Goal: Task Accomplishment & Management: Complete application form

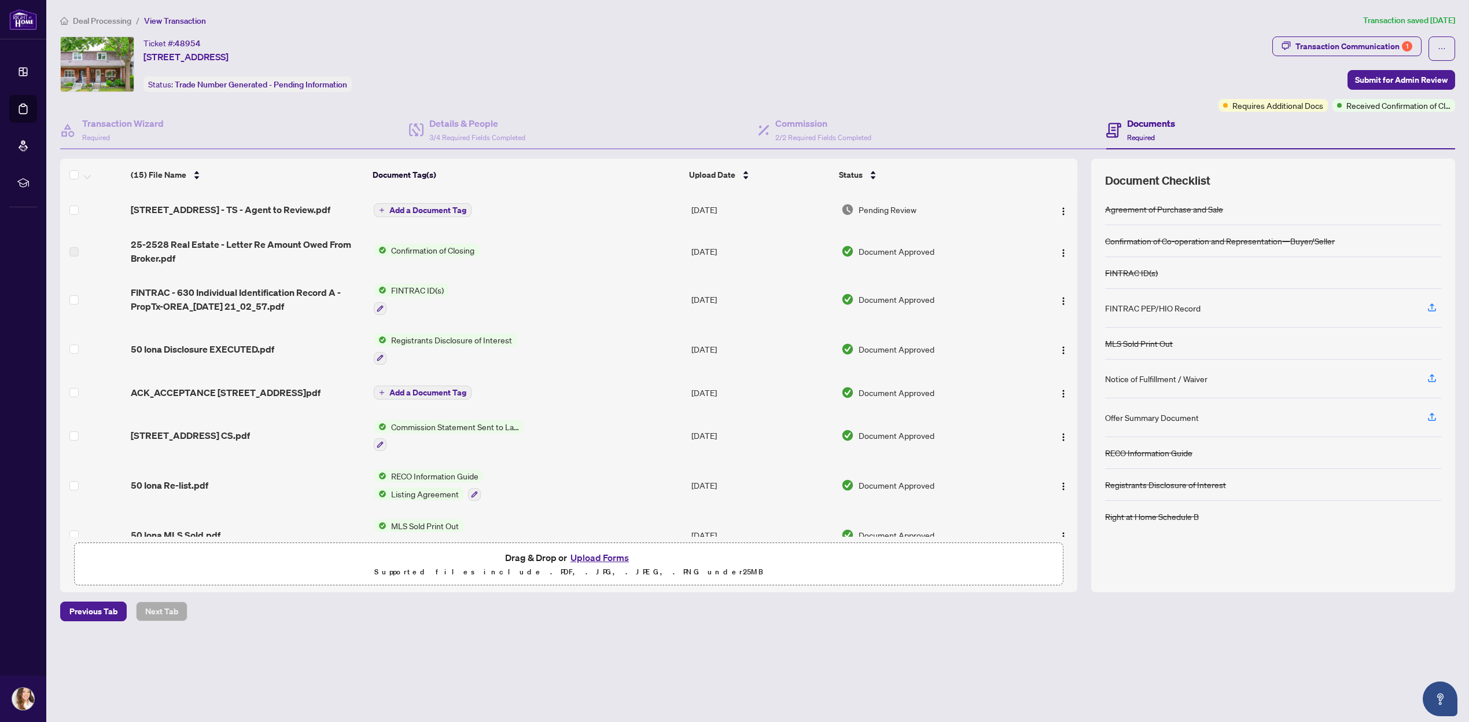
click at [848, 22] on ol "Deal Processing / View Transaction" at bounding box center [709, 20] width 1299 height 13
click at [1061, 212] on img "button" at bounding box center [1063, 211] width 9 height 9
click at [1263, 105] on span "Requires Additional Docs" at bounding box center [1278, 105] width 91 height 13
click at [1244, 103] on span "Requires Additional Docs" at bounding box center [1278, 105] width 91 height 13
click at [1227, 102] on div "Requires Additional Docs" at bounding box center [1273, 105] width 109 height 13
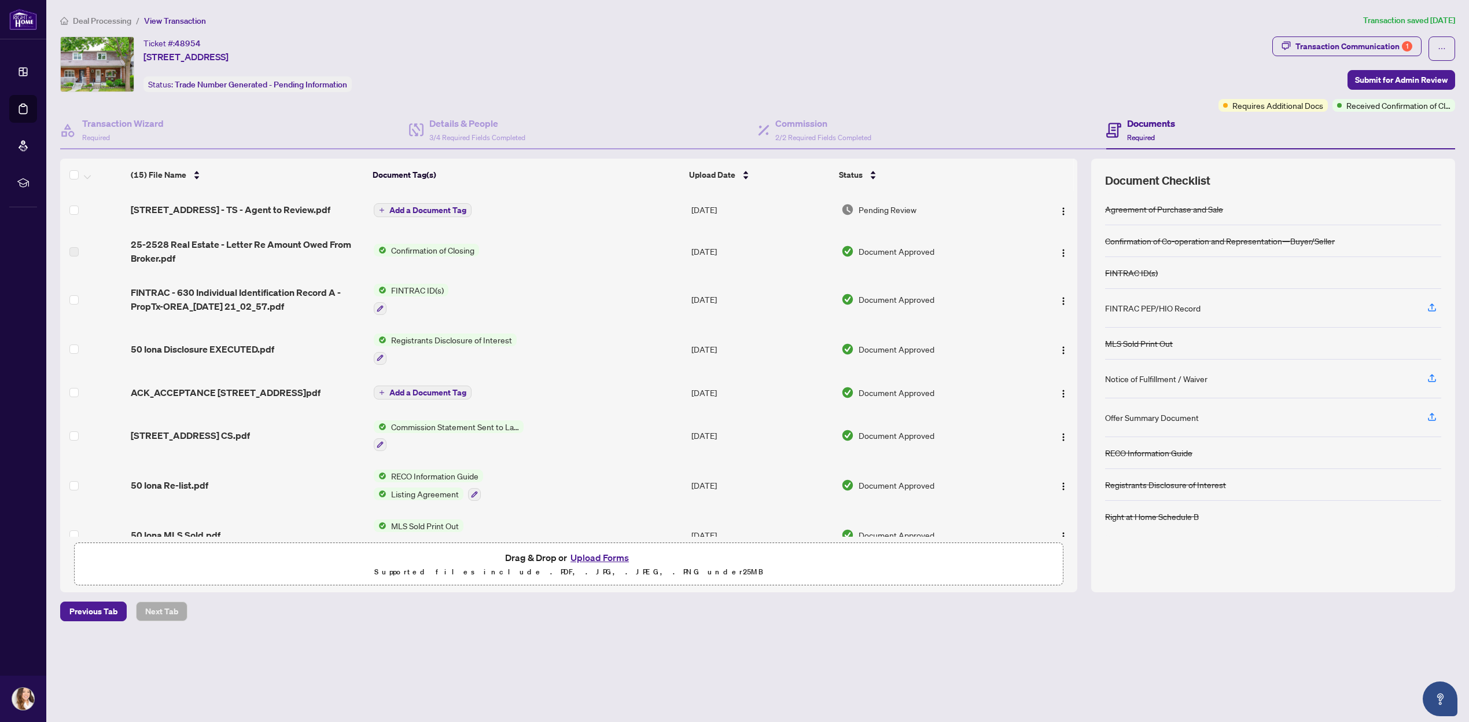
click at [1392, 28] on div "Deal Processing / View Transaction Transaction saved [DATE] Ticket #: 48954 [ST…" at bounding box center [758, 317] width 1405 height 607
click at [1380, 42] on div "Transaction Communication 1" at bounding box center [1354, 46] width 117 height 19
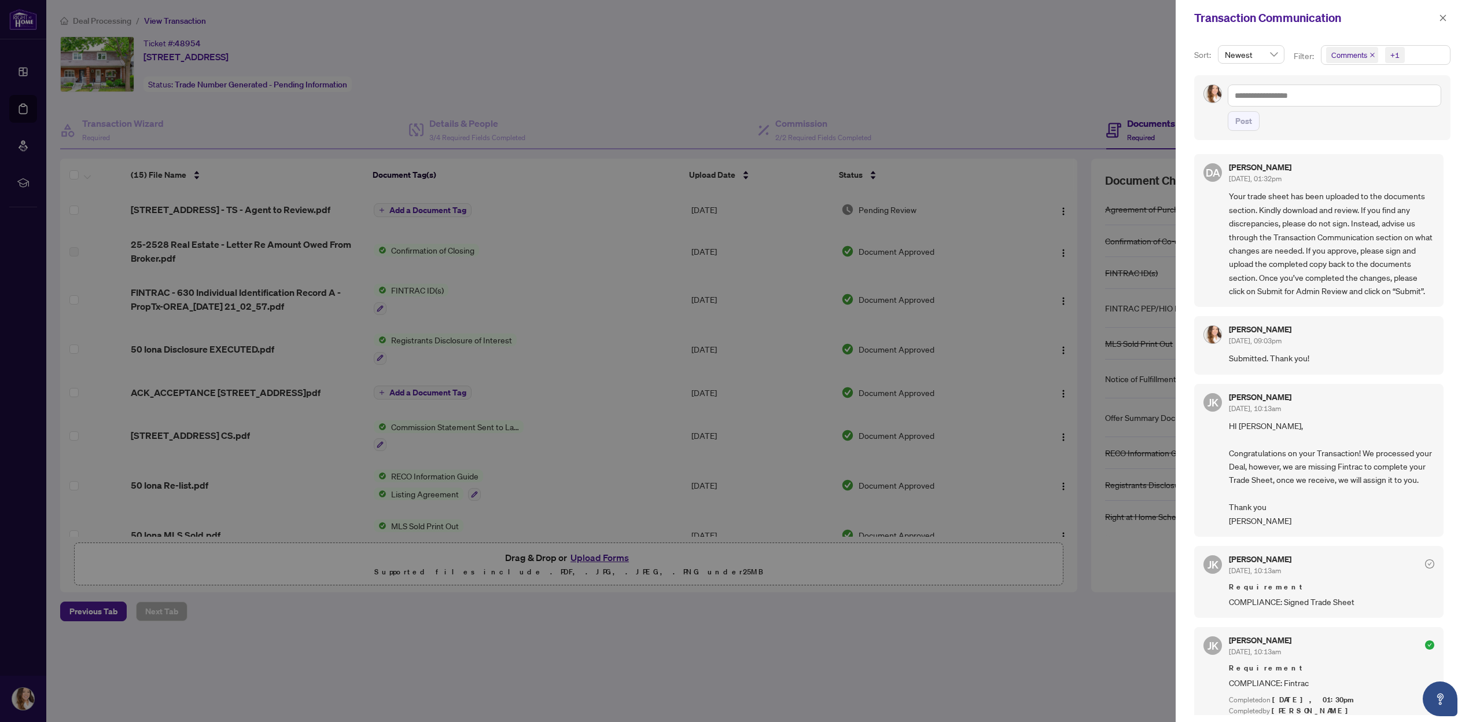
click at [1445, 17] on icon "close" at bounding box center [1443, 18] width 8 height 8
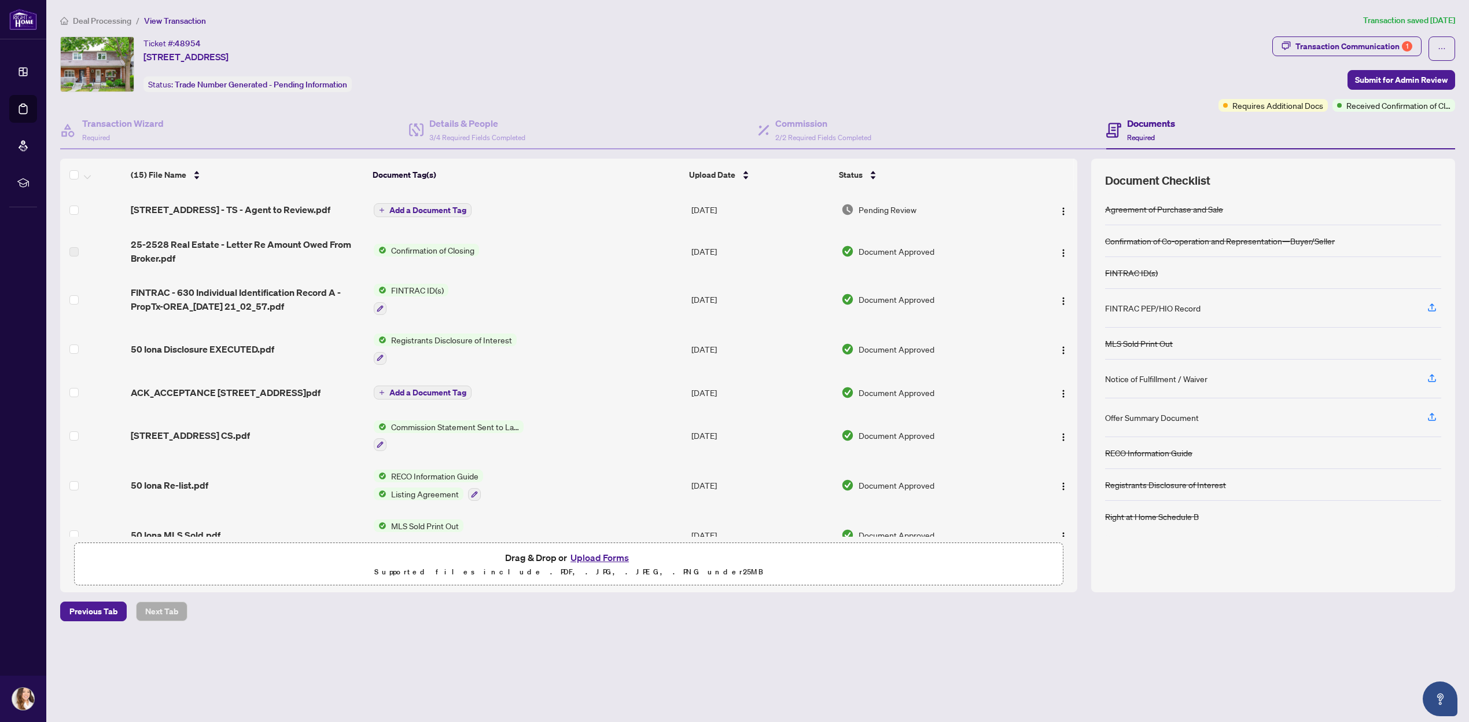
click at [619, 553] on button "Upload Forms" at bounding box center [599, 557] width 65 height 15
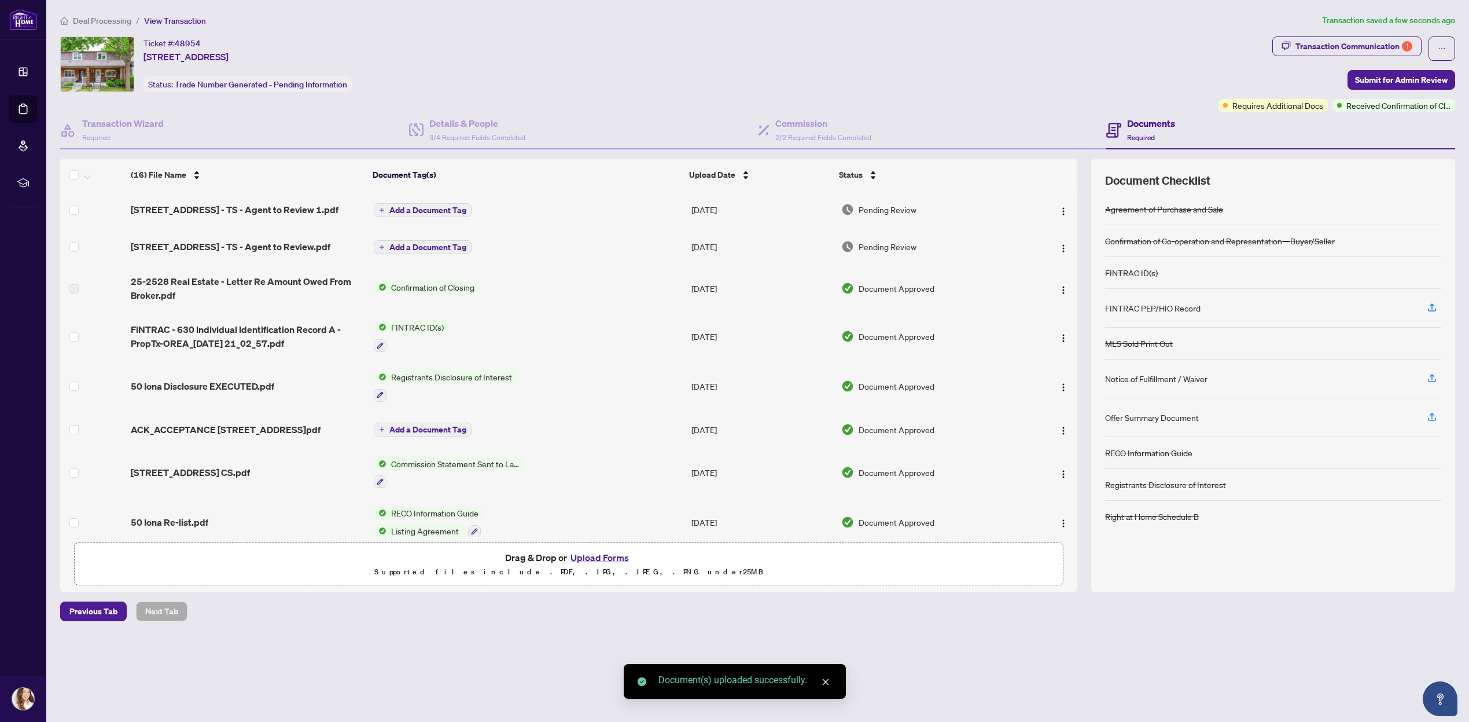
click at [1402, 79] on span "Submit for Admin Review" at bounding box center [1401, 80] width 93 height 19
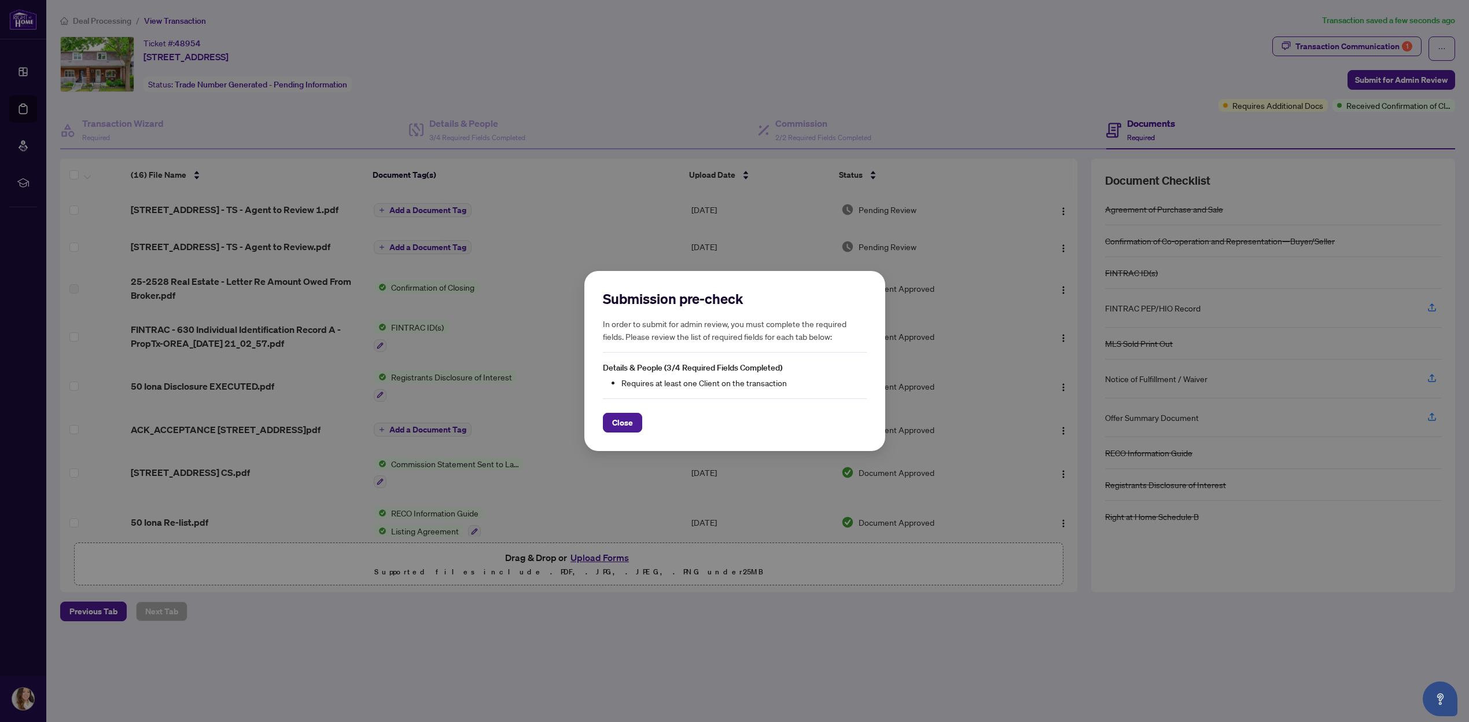
click at [632, 428] on button "Close" at bounding box center [622, 423] width 39 height 20
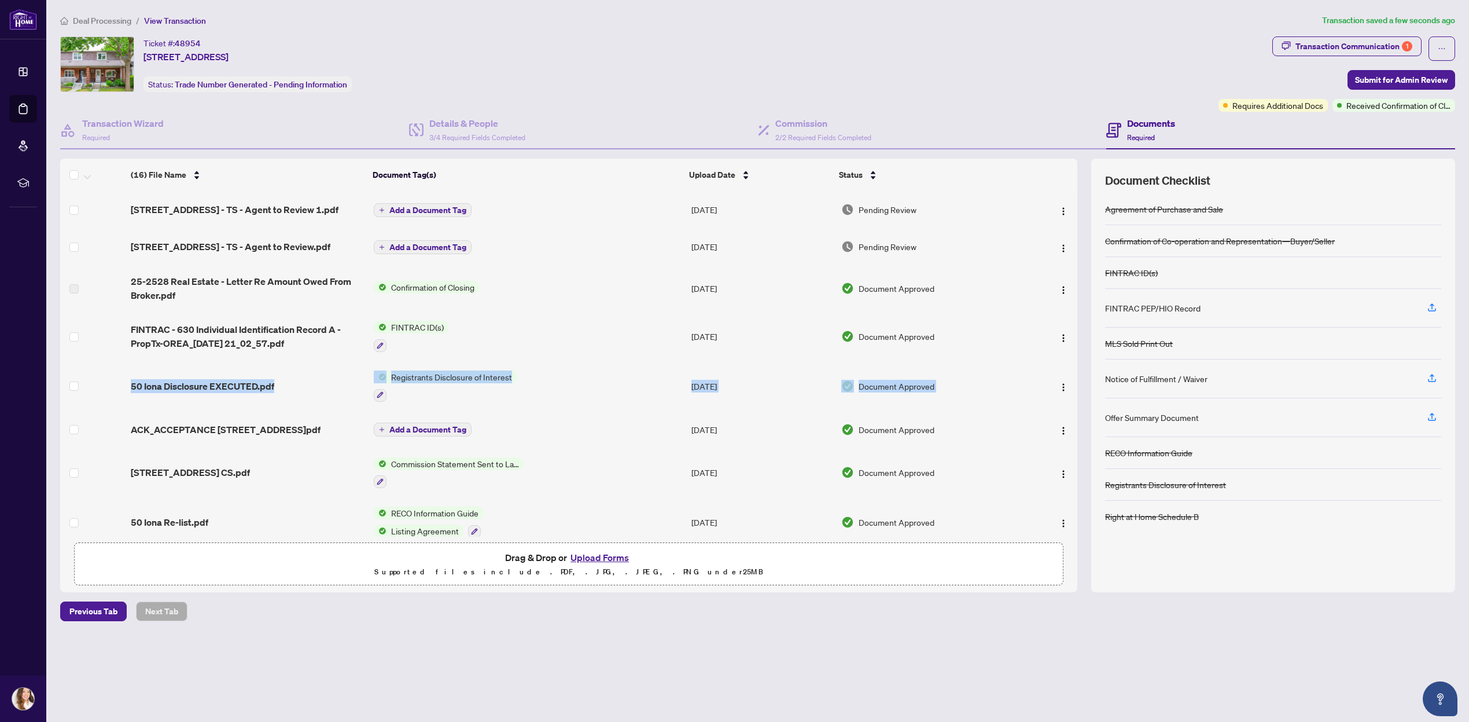
drag, startPoint x: 1074, startPoint y: 324, endPoint x: 1071, endPoint y: 348, distance: 24.0
click at [1072, 400] on tbody "[STREET_ADDRESS] - TS - Agent to Review 1.pdf Add a Document Tag [DATE] Pending…" at bounding box center [568, 554] width 1017 height 727
click at [1262, 72] on div "Transaction Communication 1 Submit for Admin Review Requires Additional Docs Re…" at bounding box center [1337, 73] width 237 height 75
click at [1374, 51] on div "Transaction Communication 1" at bounding box center [1354, 46] width 117 height 19
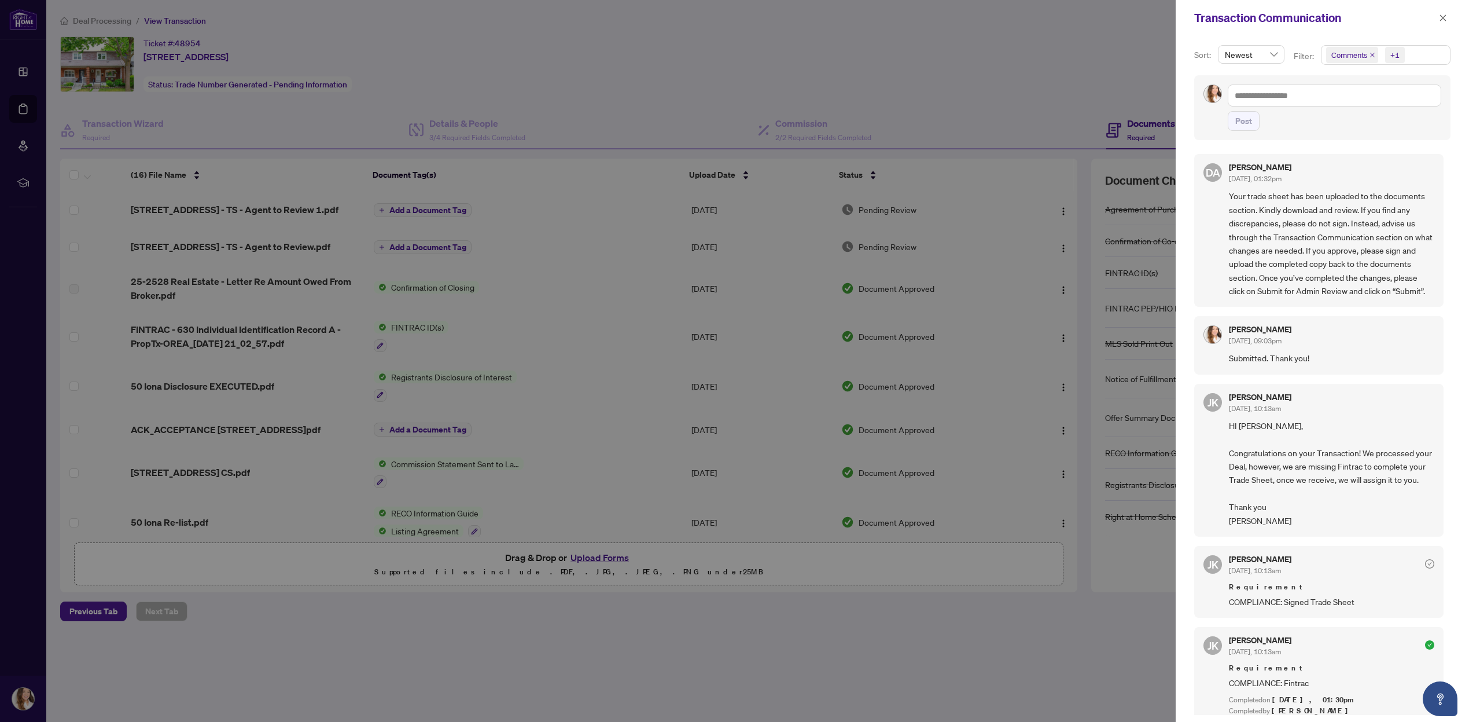
click at [1442, 17] on icon "close" at bounding box center [1443, 18] width 8 height 8
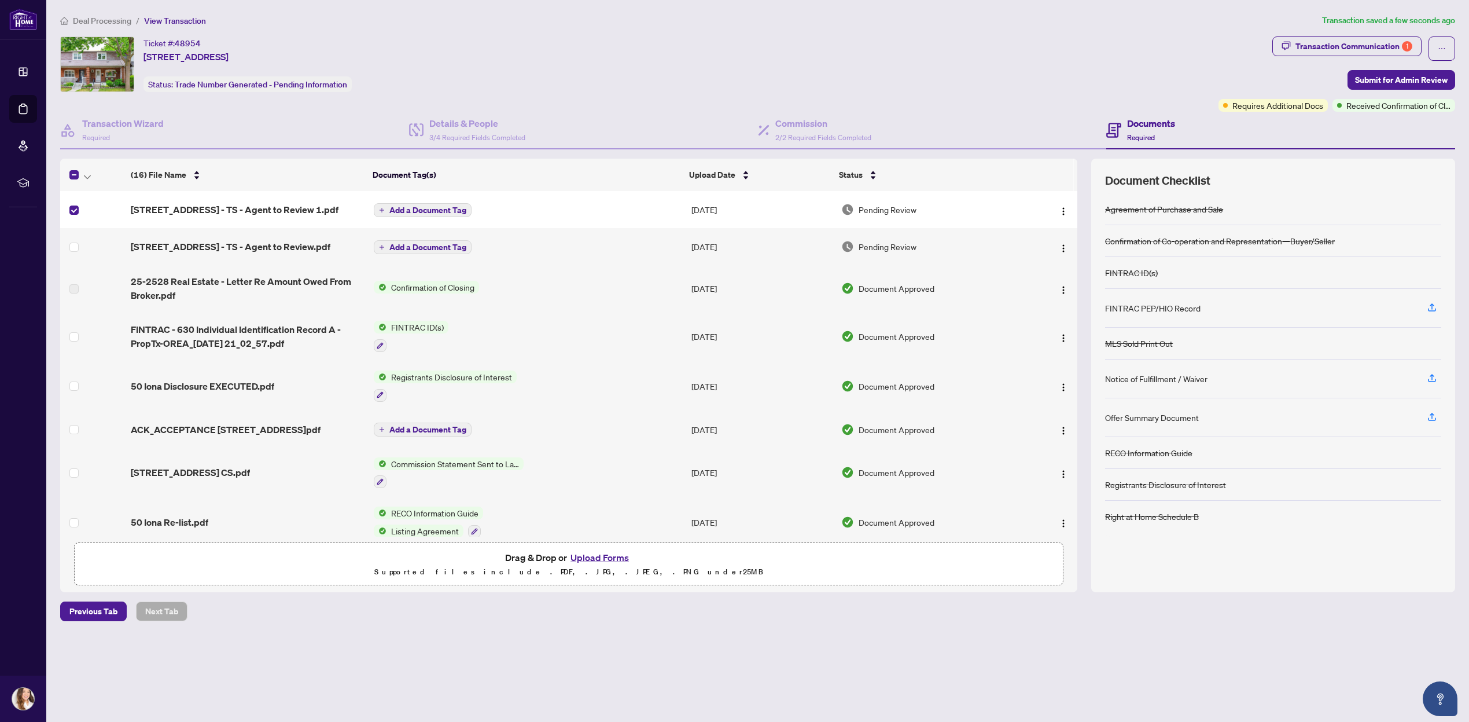
click at [1438, 78] on span "Submit for Admin Review" at bounding box center [1401, 80] width 93 height 19
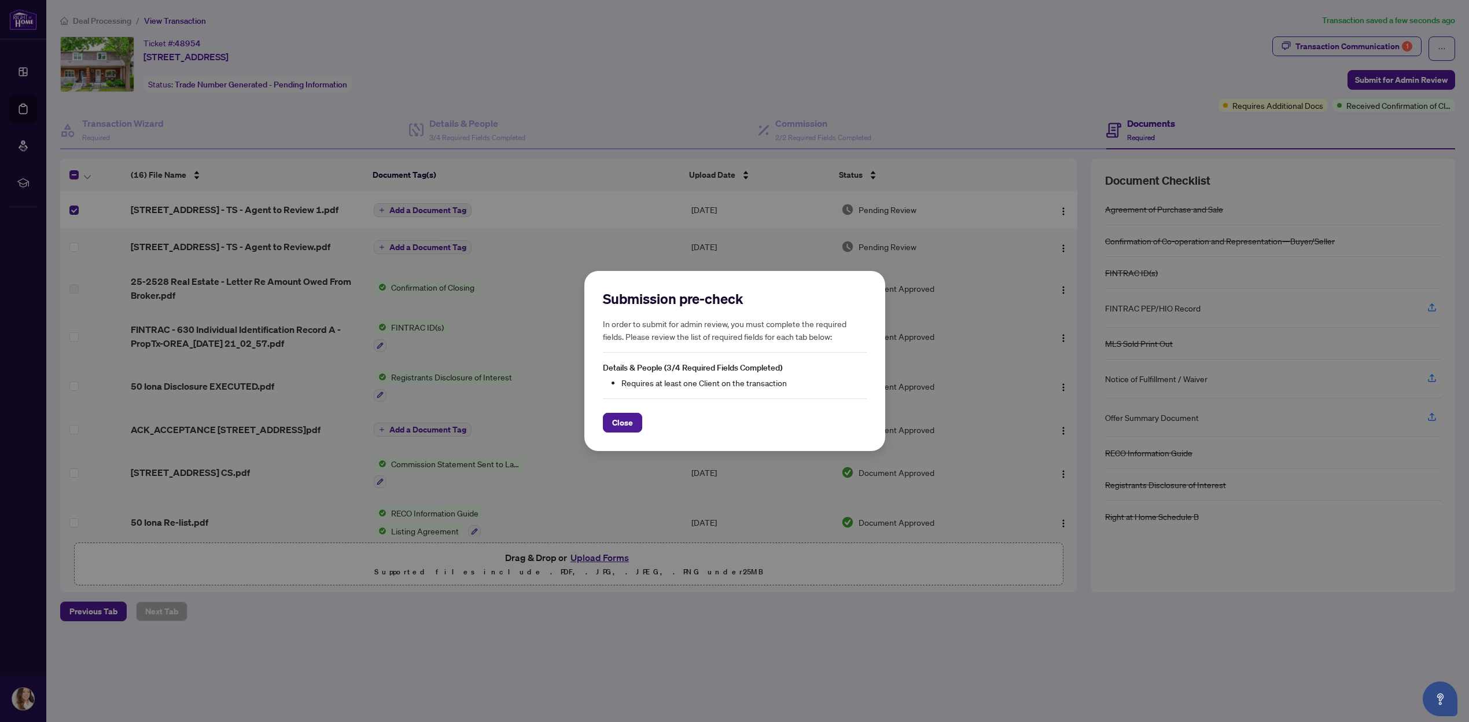
click at [617, 423] on span "Close" at bounding box center [622, 422] width 21 height 19
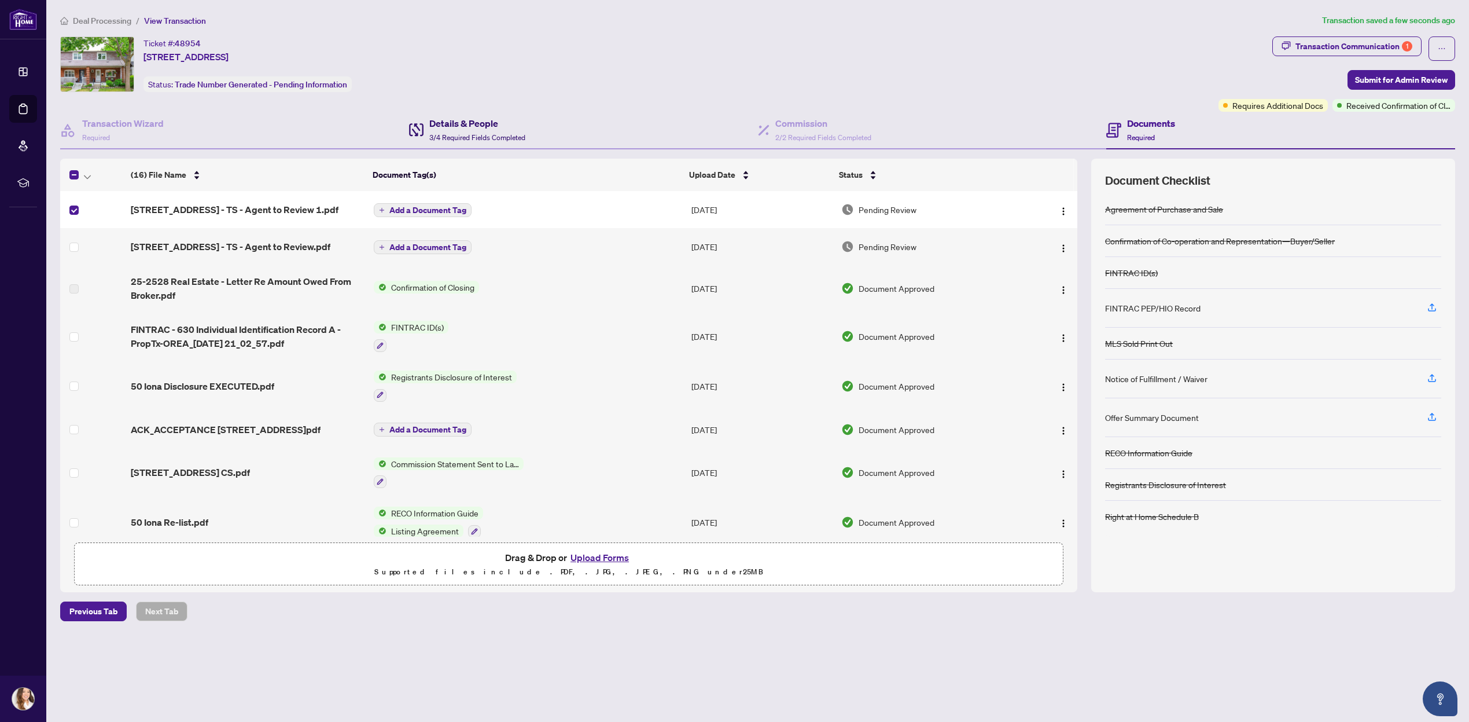
click at [472, 126] on h4 "Details & People" at bounding box center [477, 123] width 96 height 14
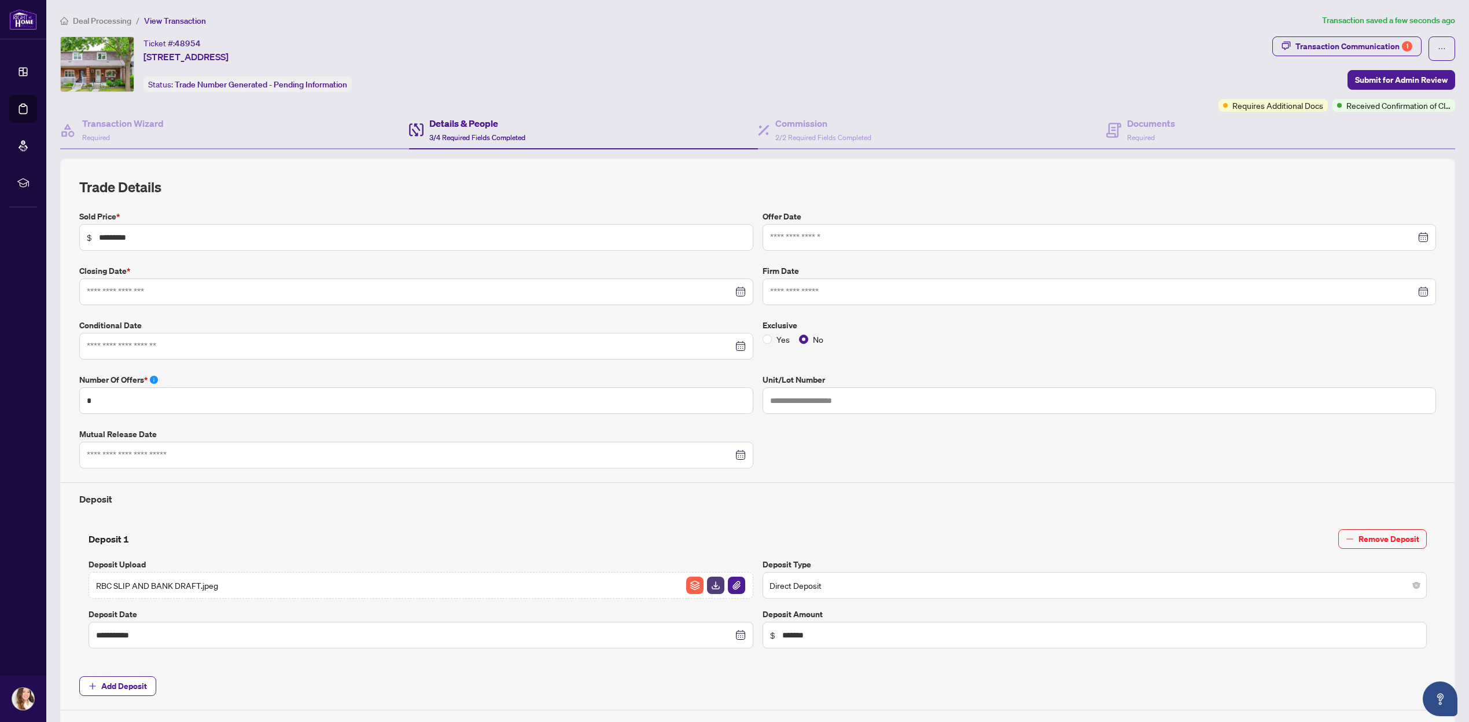
type input "**********"
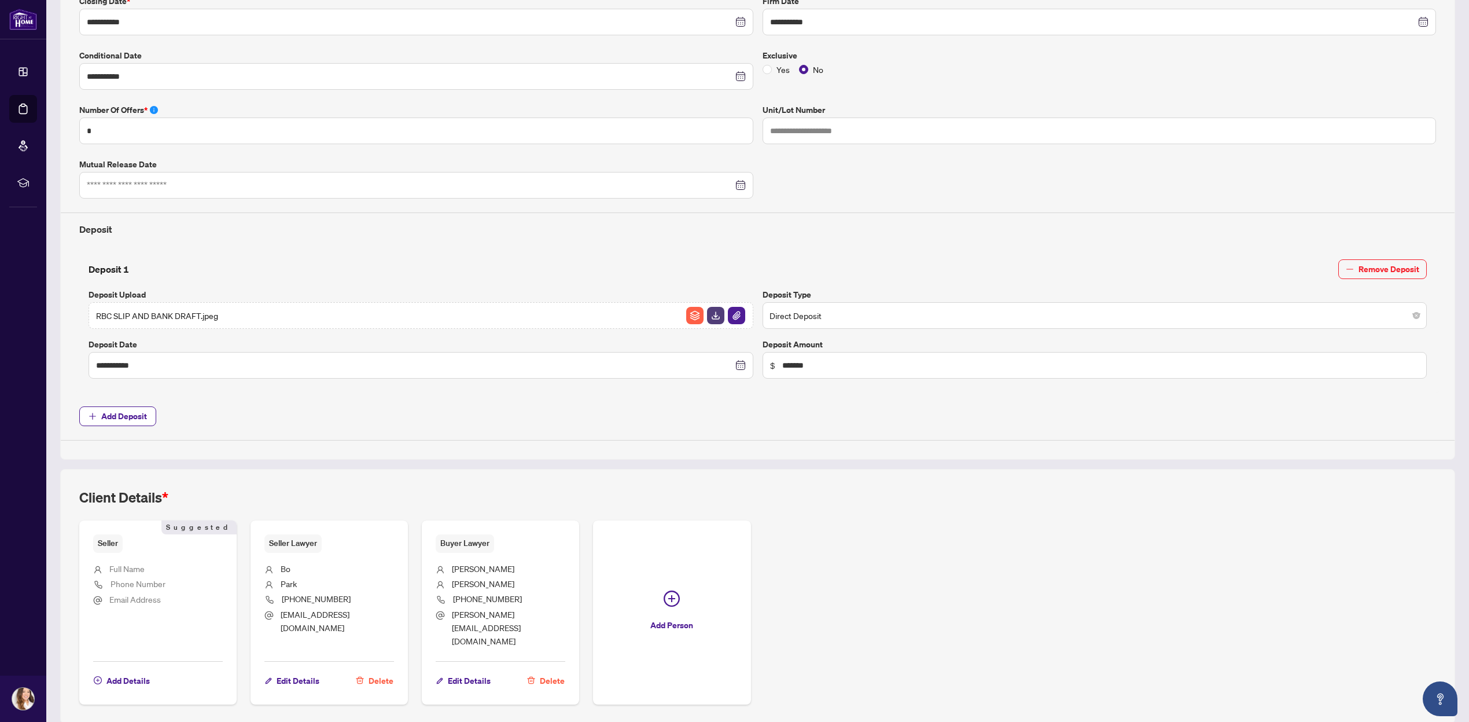
scroll to position [288, 0]
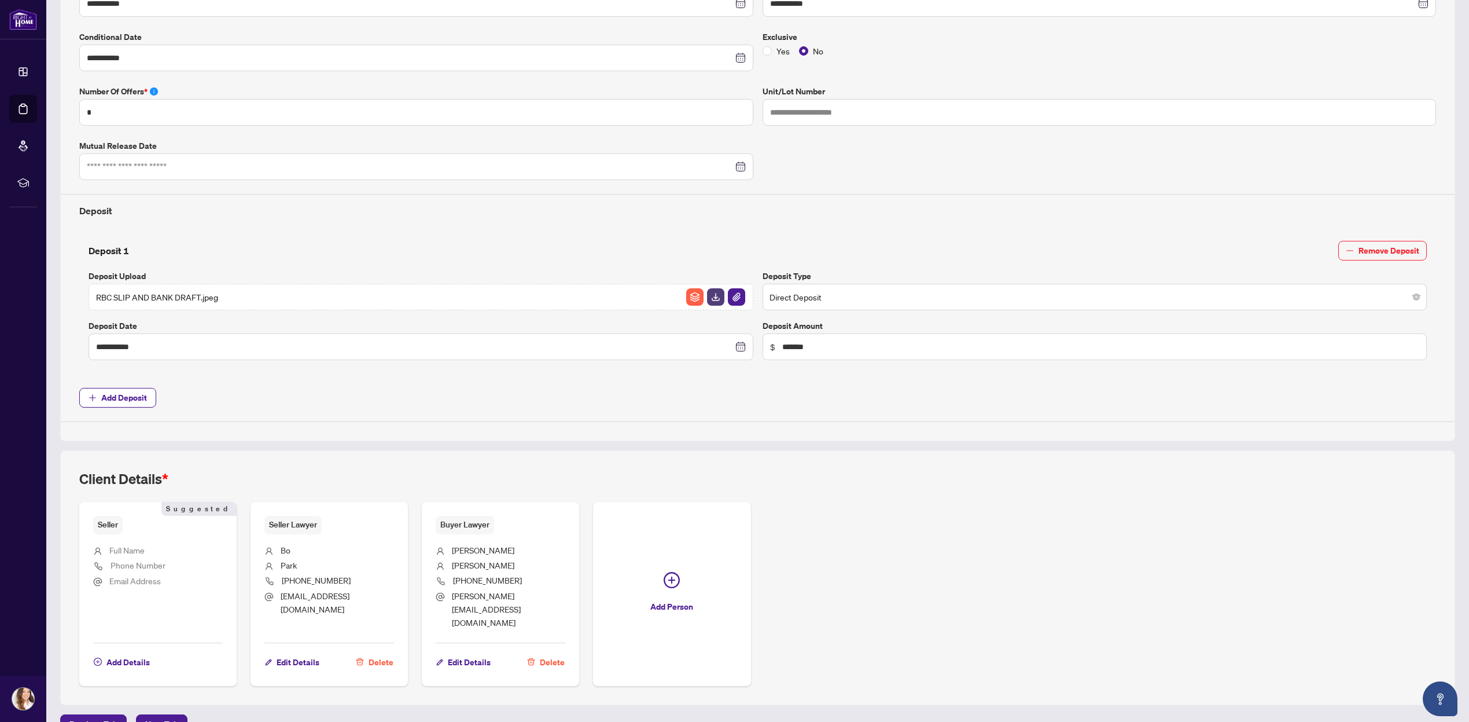
click at [136, 653] on span "Add Details" at bounding box center [127, 662] width 43 height 19
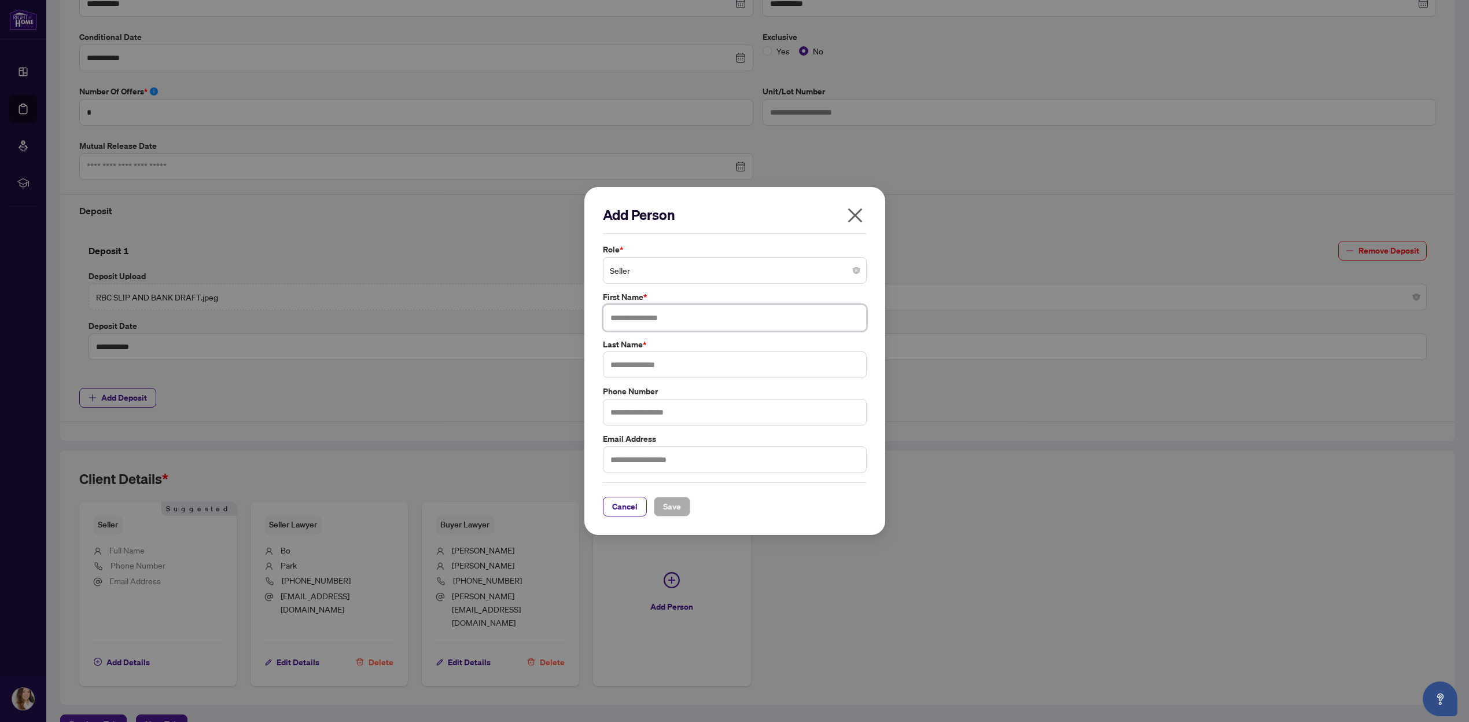
click at [646, 314] on input "text" at bounding box center [735, 317] width 264 height 27
type input "********"
type input "***"
click at [663, 513] on span "Save" at bounding box center [672, 506] width 18 height 19
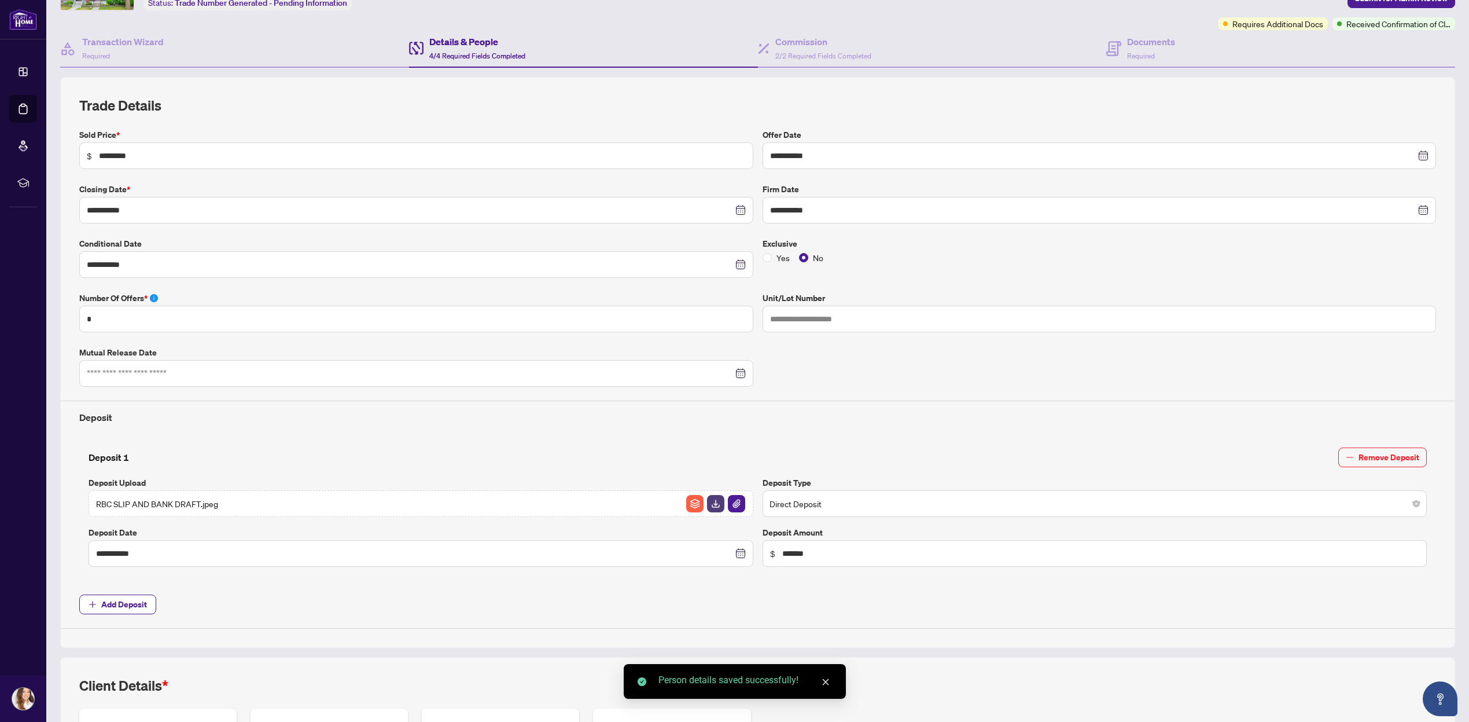
scroll to position [0, 0]
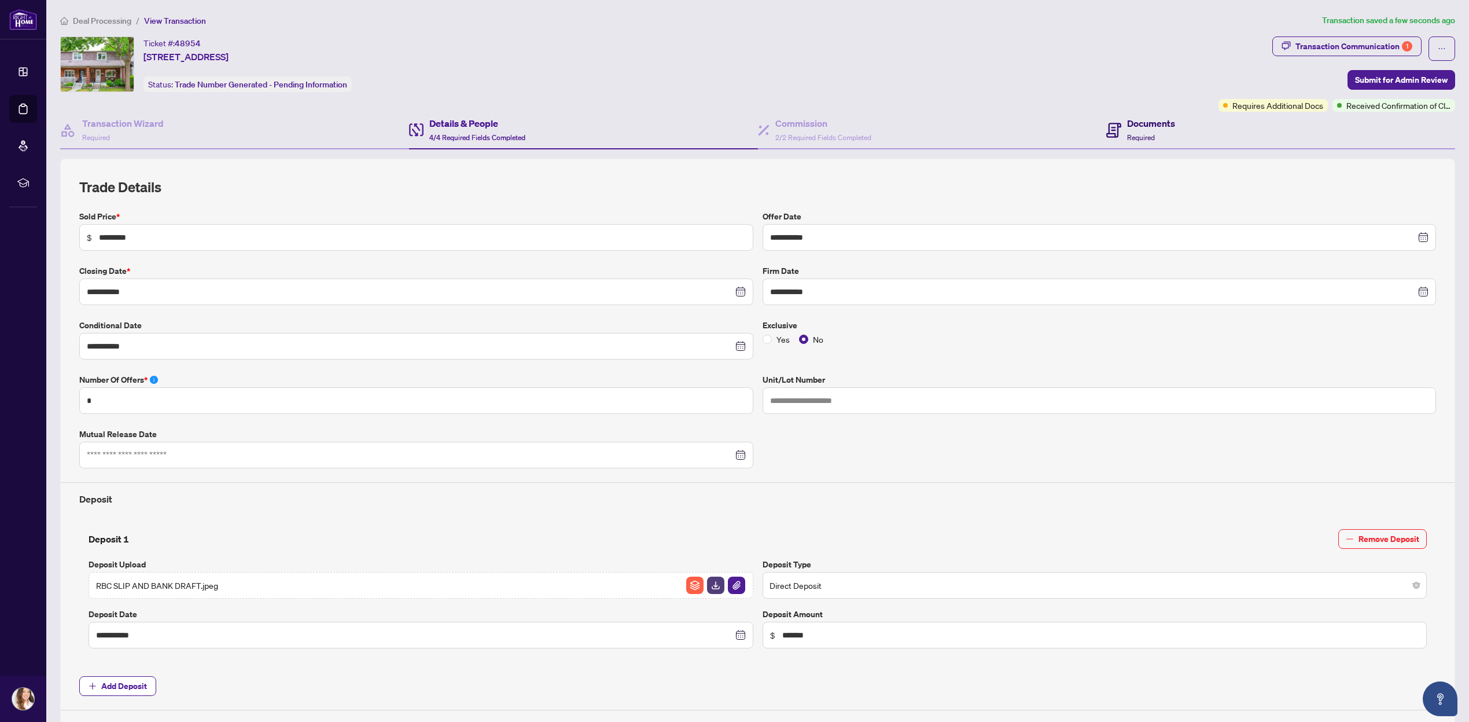
click at [1141, 122] on h4 "Documents" at bounding box center [1151, 123] width 48 height 14
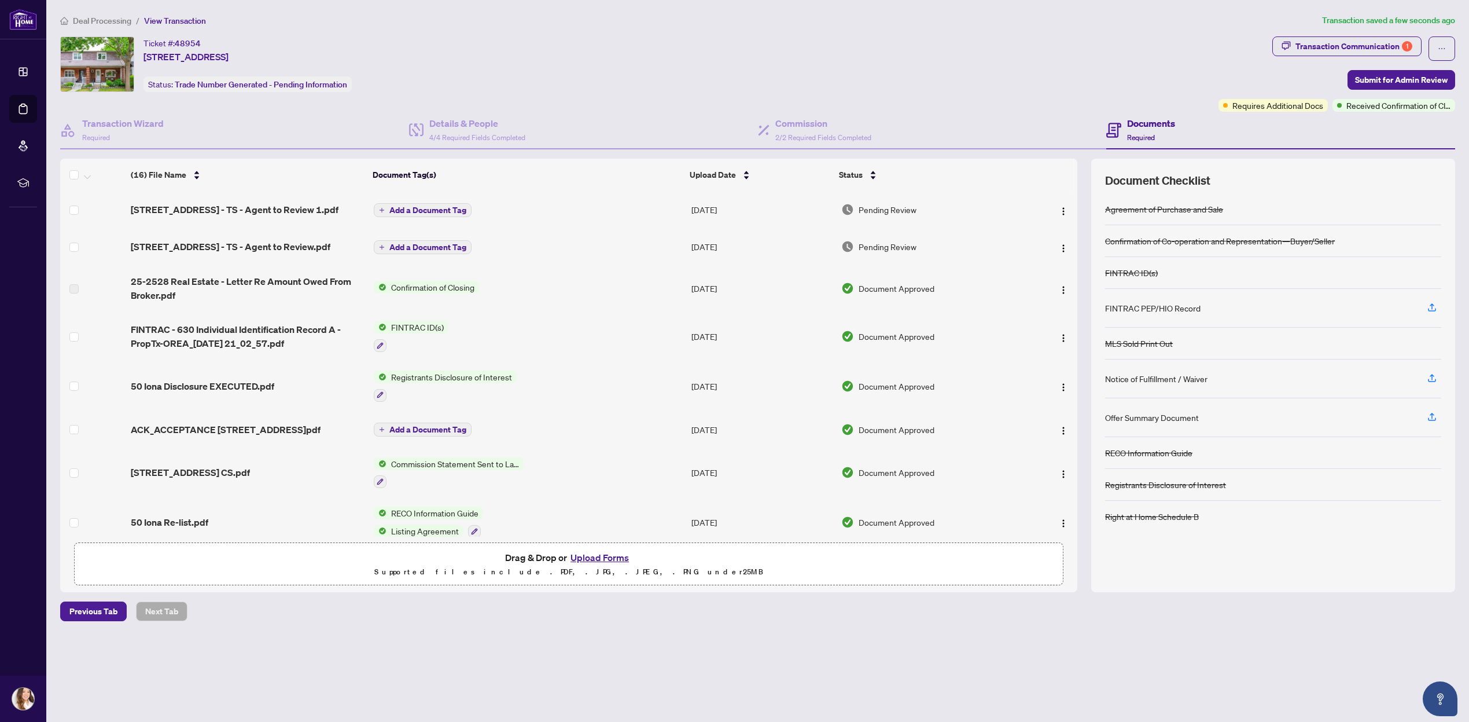
click at [1409, 80] on span "Submit for Admin Review" at bounding box center [1401, 80] width 93 height 19
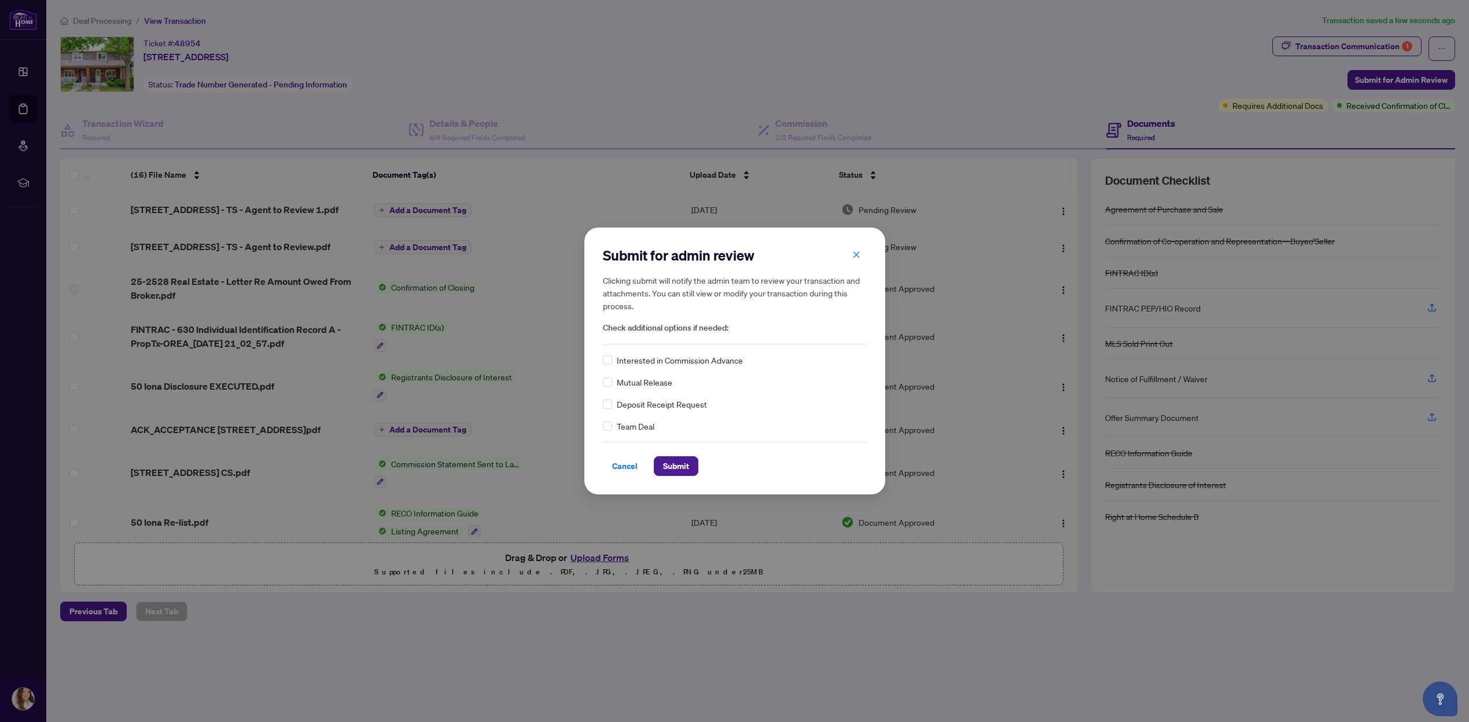
click at [686, 461] on button "Submit" at bounding box center [676, 466] width 45 height 20
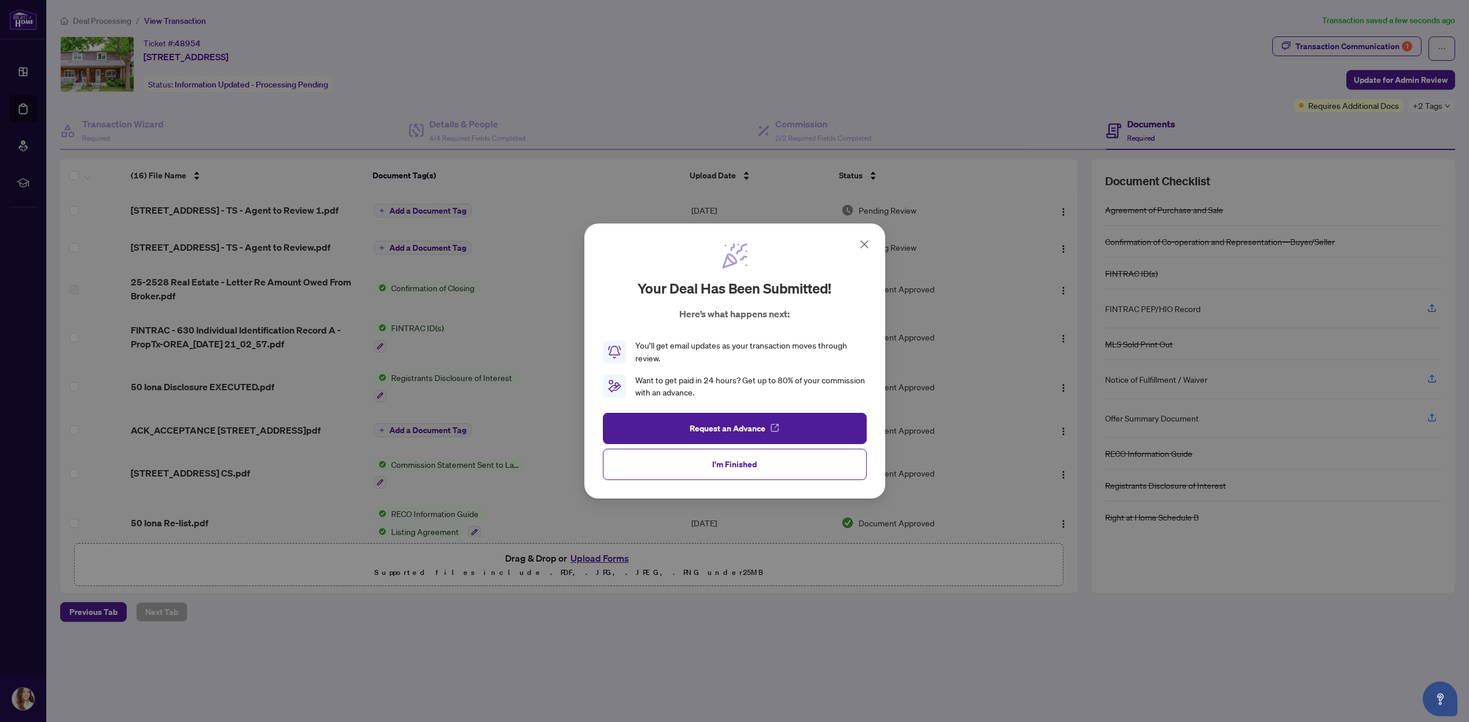
click at [771, 459] on button "I'm Finished" at bounding box center [735, 464] width 264 height 31
